Goal: Information Seeking & Learning: Learn about a topic

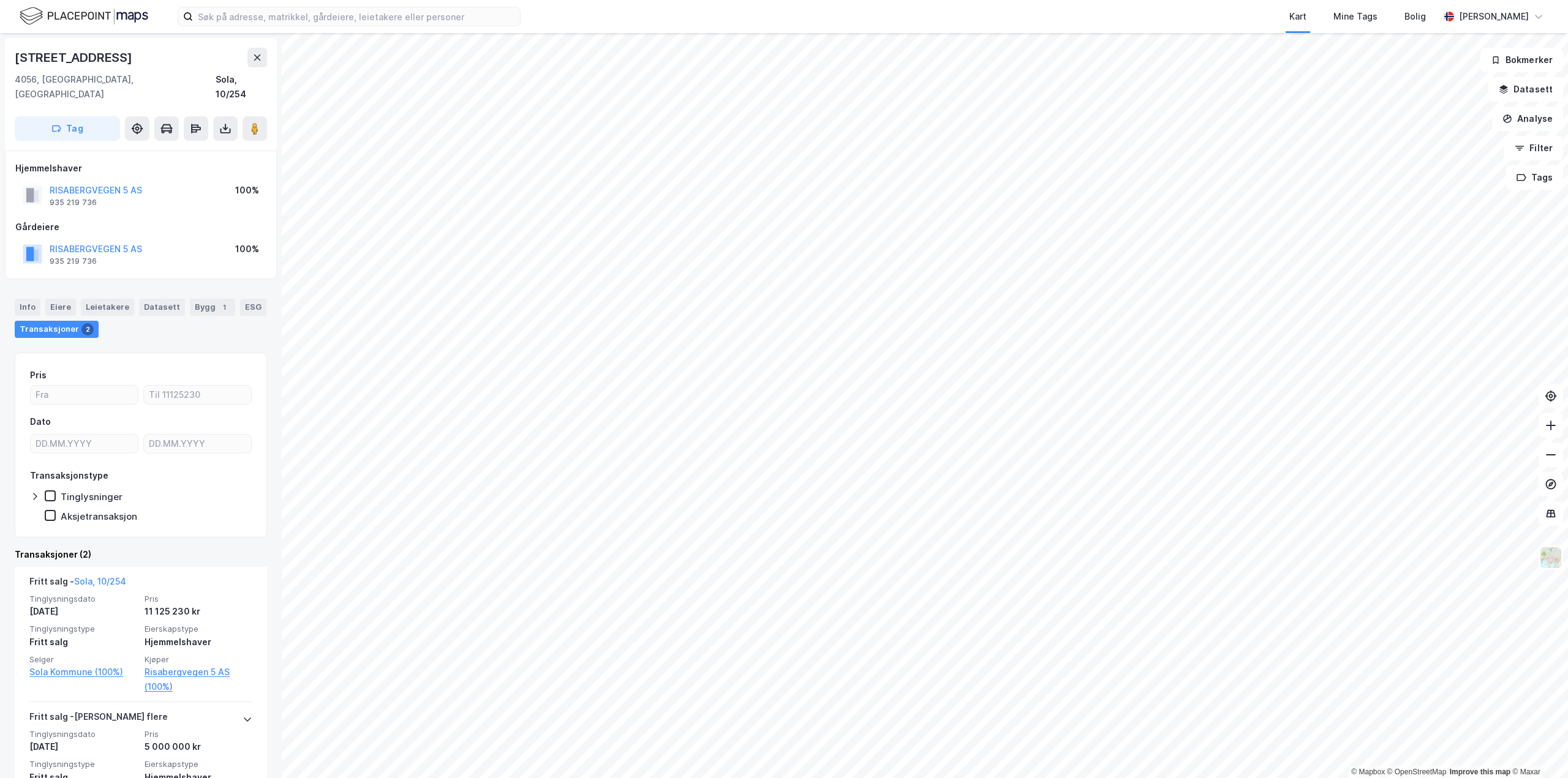
drag, startPoint x: 135, startPoint y: 178, endPoint x: 232, endPoint y: 136, distance: 105.7
click at [232, 150] on div "Hjemmelshaver RISABERGVEGEN 5 AS 935 219 736 100% Gårdeiere RISABERGVEGEN 5 AS …" at bounding box center [141, 215] width 272 height 128
click at [1308, 778] on html "Kart Mine Tags Bolig [PERSON_NAME] © Mapbox © OpenStreetMap Improve this map © …" at bounding box center [784, 389] width 1568 height 778
